Goal: Task Accomplishment & Management: Manage account settings

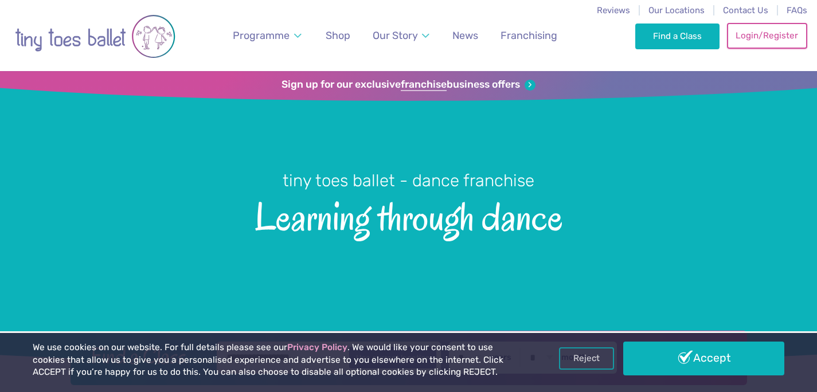
click at [760, 33] on link "Login/Register" at bounding box center [767, 35] width 80 height 25
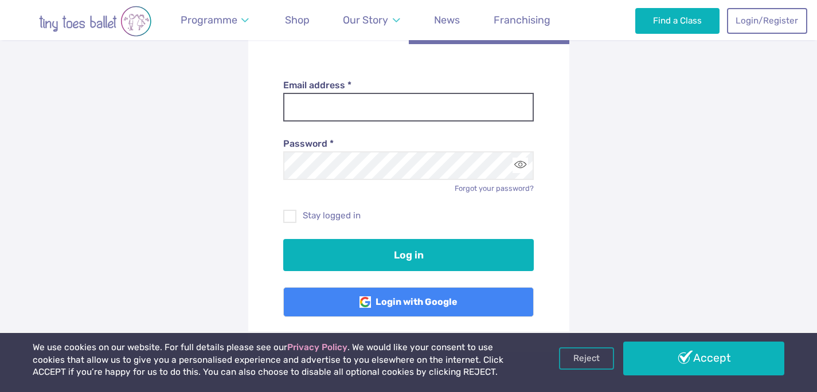
scroll to position [221, 0]
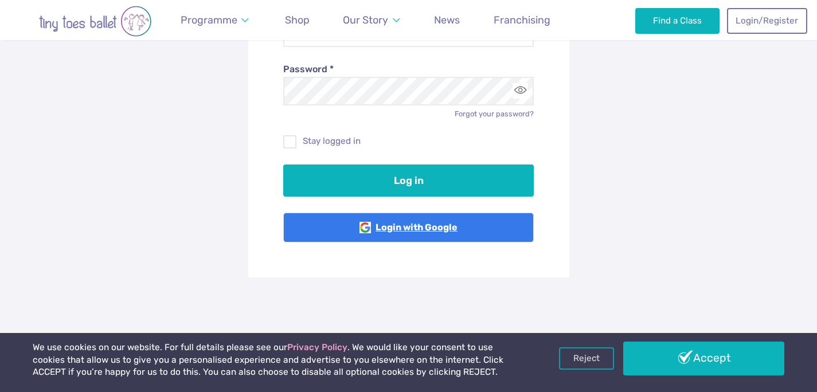
click at [409, 231] on link "Login with Google" at bounding box center [408, 228] width 250 height 30
